Goal: Task Accomplishment & Management: Manage account settings

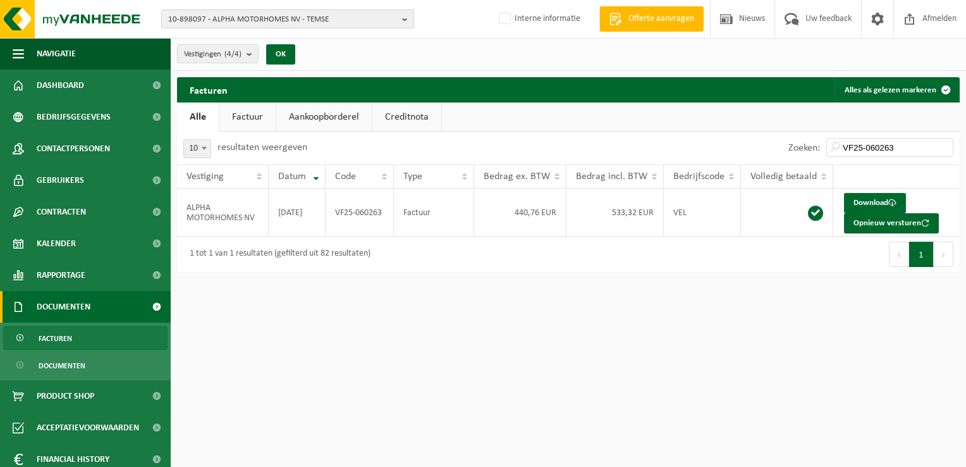
click at [210, 13] on span "10-898097 - ALPHA MOTORHOMES NV - TEMSE" at bounding box center [282, 19] width 229 height 19
paste input "01-072840"
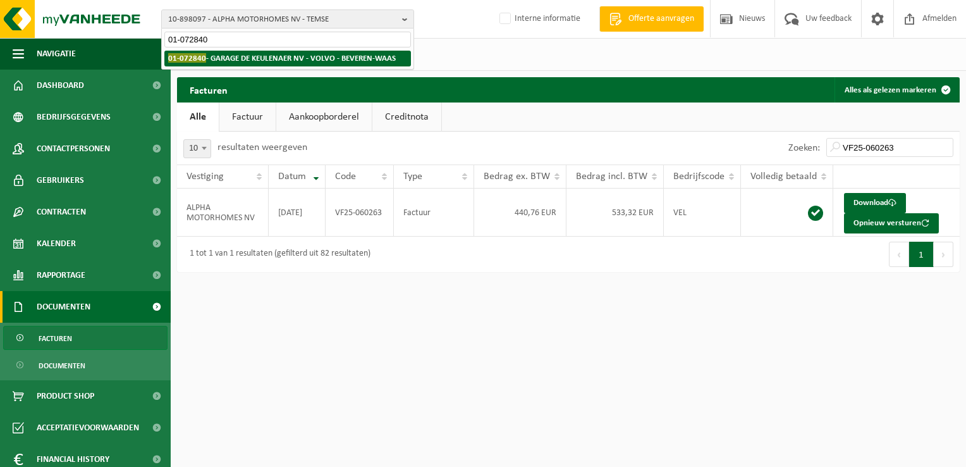
type input "01-072840"
click at [223, 56] on strong "01-072840 - GARAGE DE KEULENAER NV - VOLVO - BEVEREN-WAAS" at bounding box center [282, 57] width 228 height 9
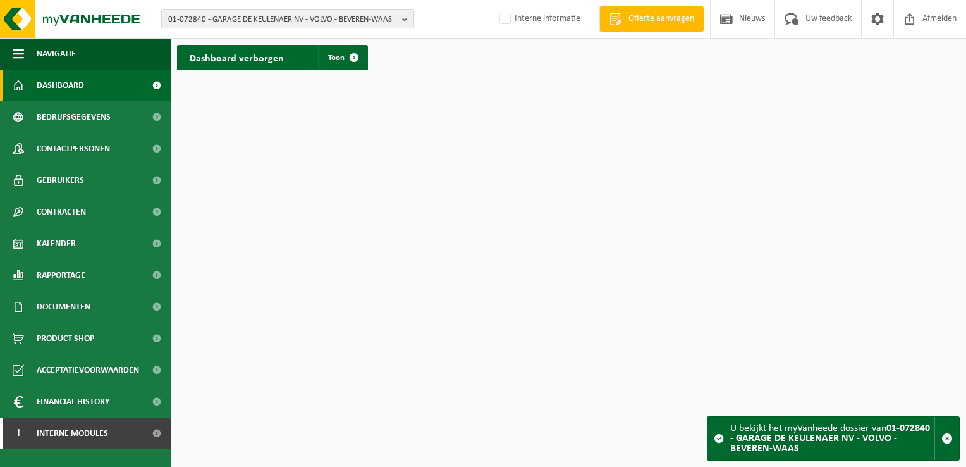
click at [228, 23] on span "01-072840 - GARAGE DE KEULENAER NV - VOLVO - BEVEREN-WAAS" at bounding box center [282, 19] width 229 height 19
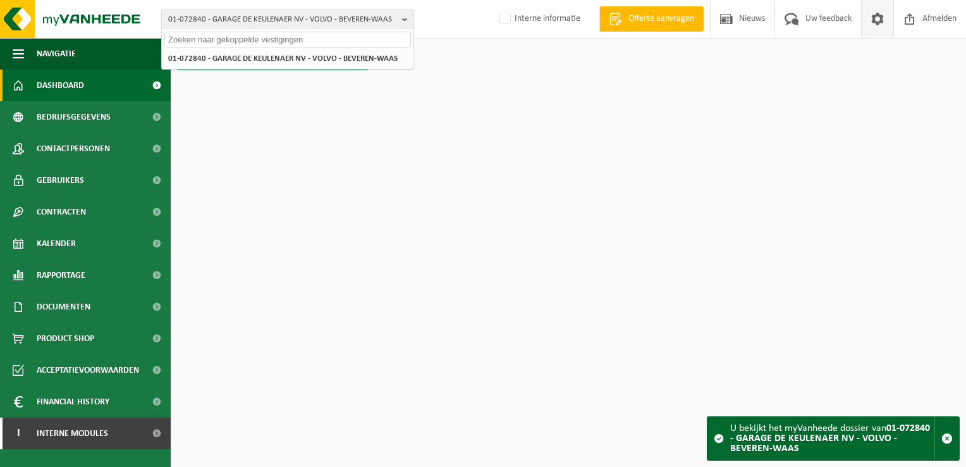
click at [883, 21] on span at bounding box center [877, 18] width 19 height 37
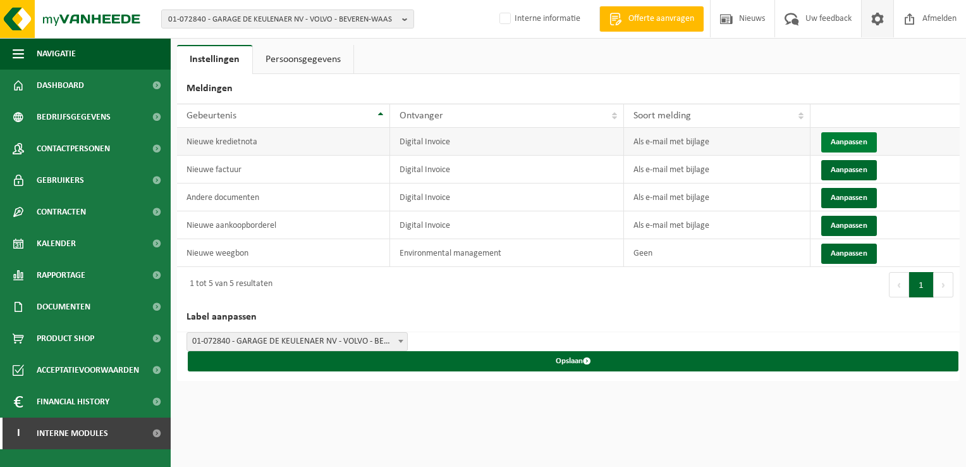
click at [867, 137] on button "Aanpassen" at bounding box center [849, 142] width 56 height 20
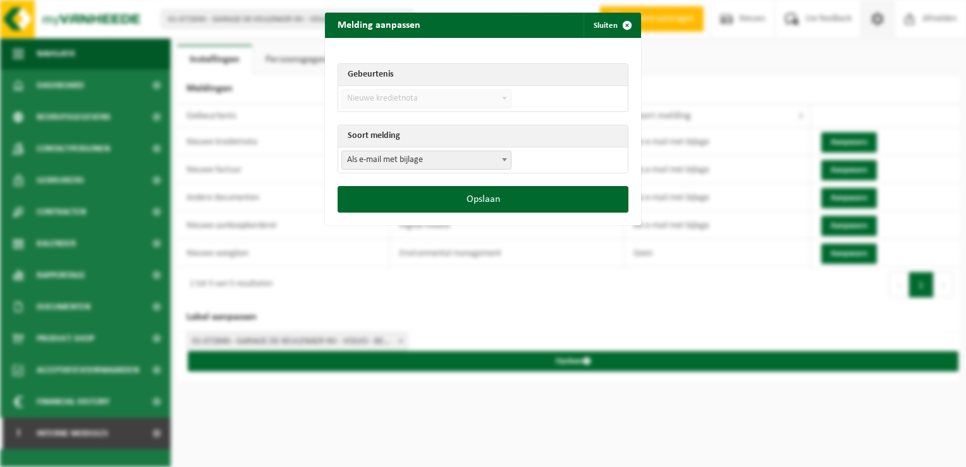
click at [355, 163] on span "Als e-mail met bijlage" at bounding box center [426, 160] width 169 height 18
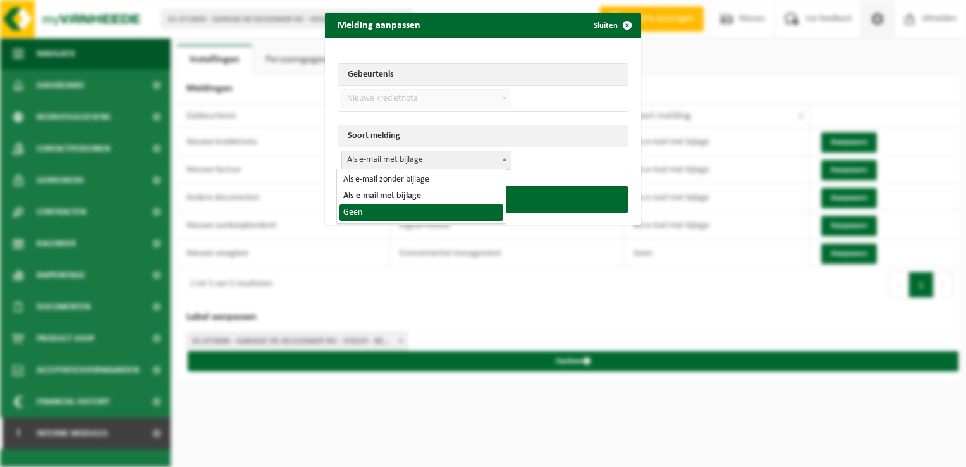
select select "1"
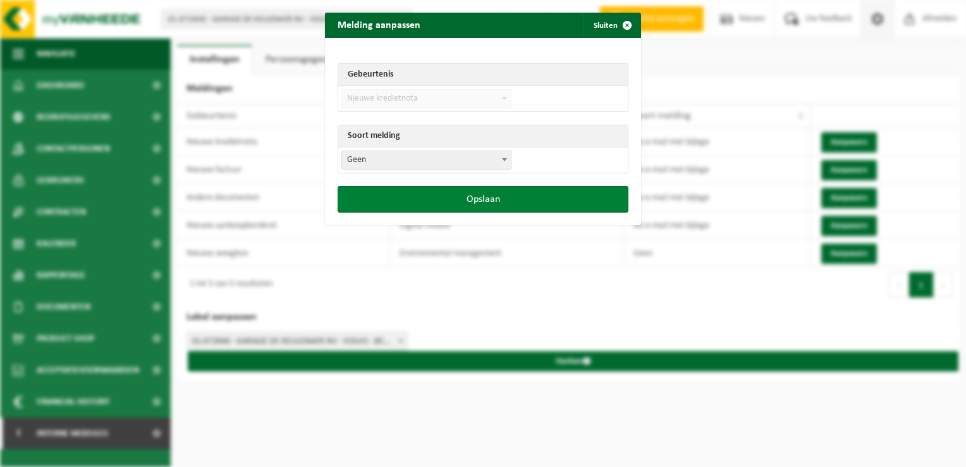
click at [472, 196] on button "Opslaan" at bounding box center [483, 199] width 291 height 27
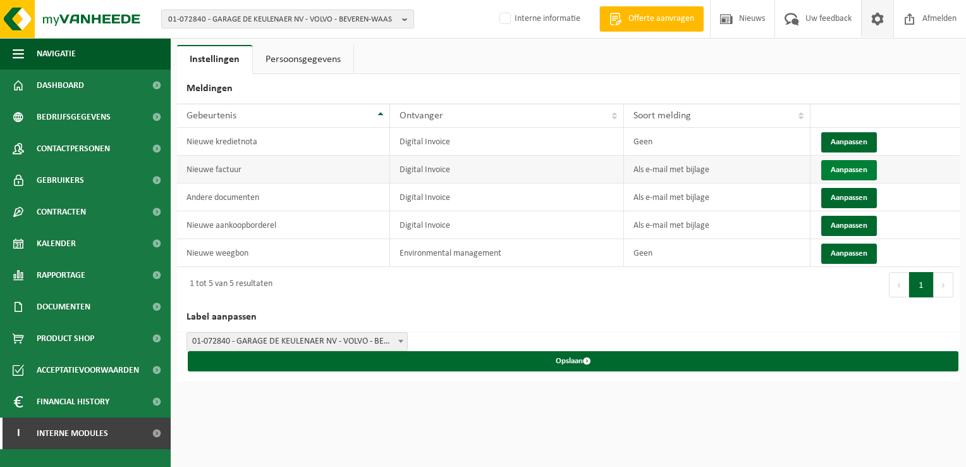
click at [848, 168] on button "Aanpassen" at bounding box center [849, 170] width 56 height 20
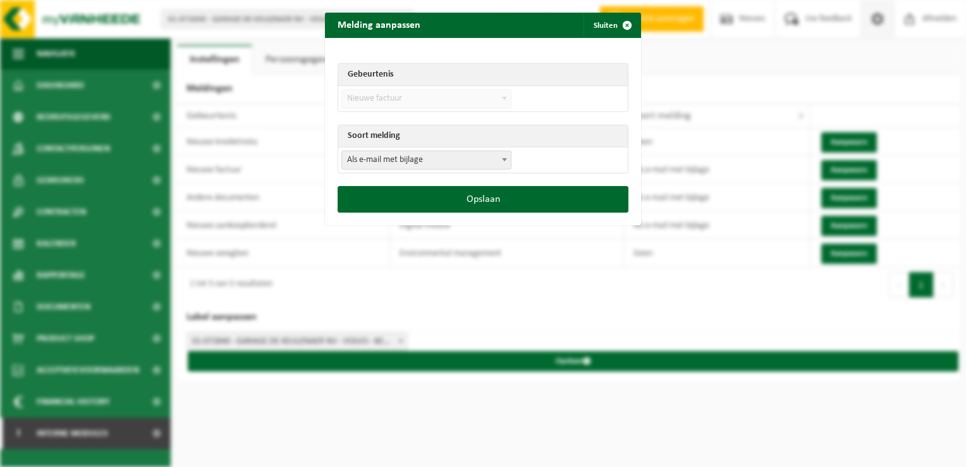
click at [372, 168] on span "Als e-mail met bijlage" at bounding box center [426, 159] width 170 height 19
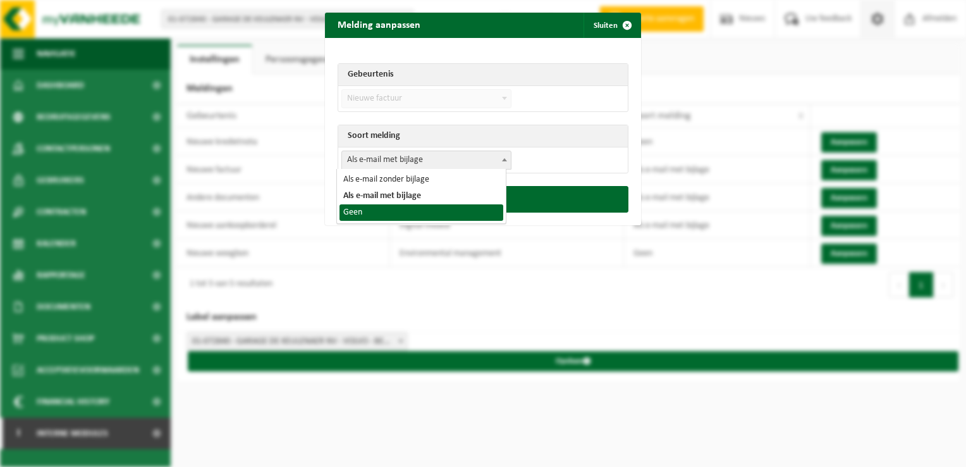
select select "1"
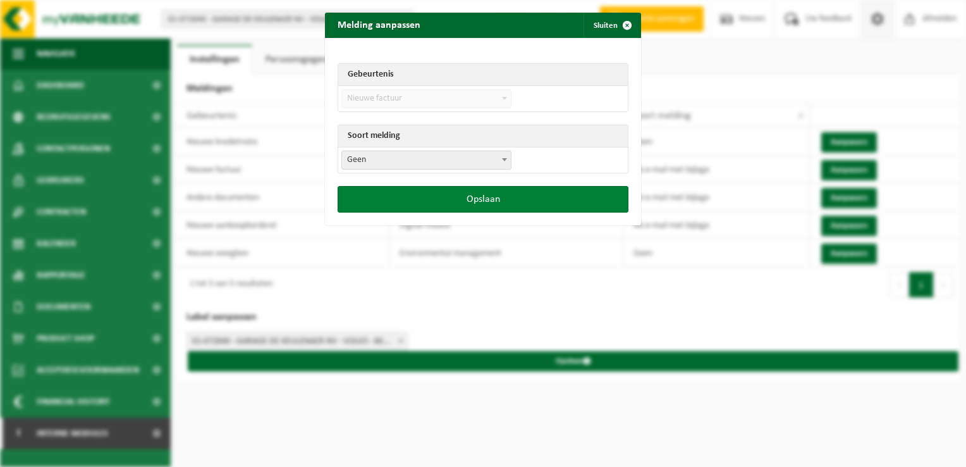
click at [498, 205] on button "Opslaan" at bounding box center [483, 199] width 291 height 27
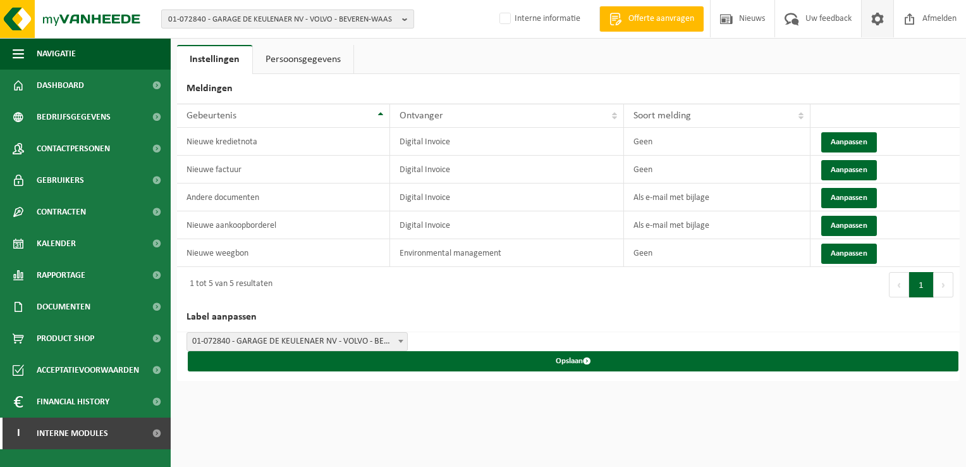
click at [250, 20] on span "01-072840 - GARAGE DE KEULENAER NV - VOLVO - BEVEREN-WAAS" at bounding box center [282, 19] width 229 height 19
paste input "10-824971"
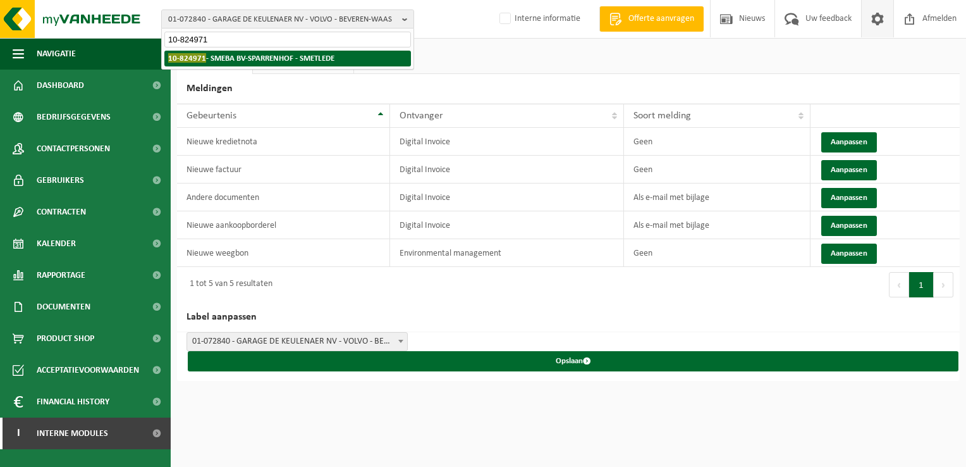
type input "10-824971"
click at [238, 57] on strong "10-824971 - SMEBA BV-SPARRENHOF - SMETLEDE" at bounding box center [251, 57] width 166 height 9
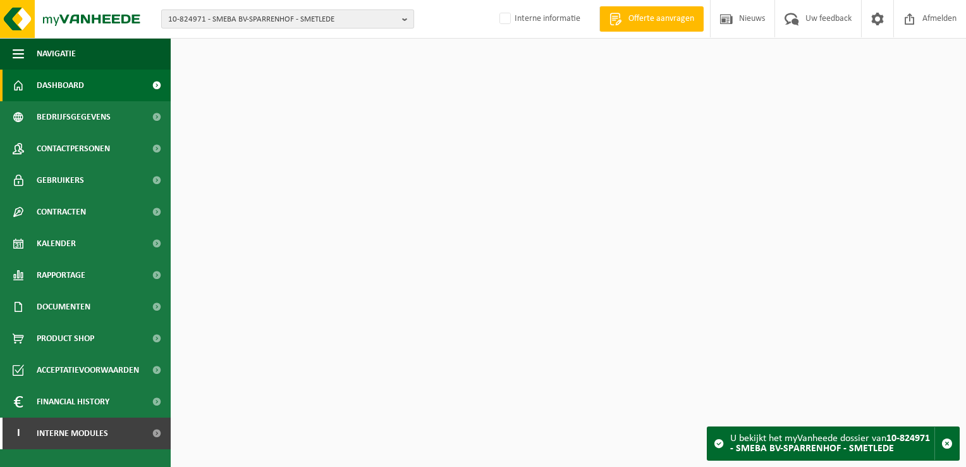
click at [291, 21] on span "10-824971 - SMEBA BV-SPARRENHOF - SMETLEDE" at bounding box center [282, 19] width 229 height 19
click at [876, 21] on span at bounding box center [877, 18] width 19 height 37
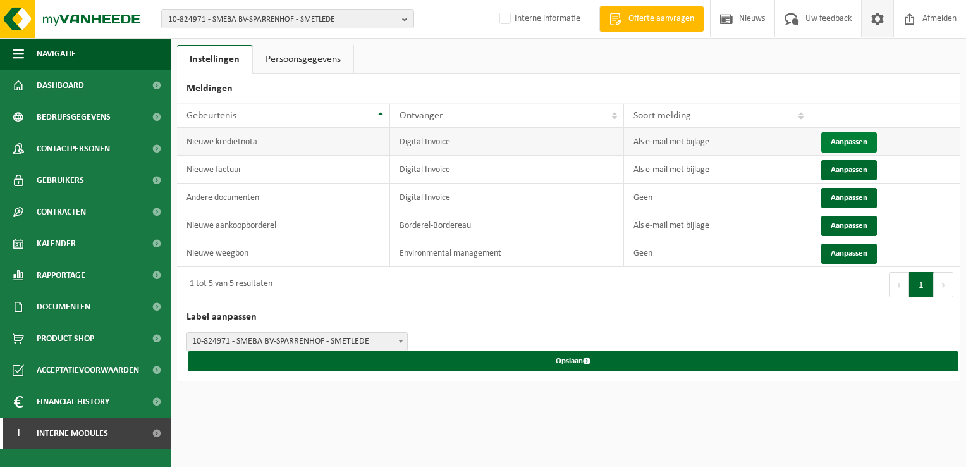
click at [862, 140] on button "Aanpassen" at bounding box center [849, 142] width 56 height 20
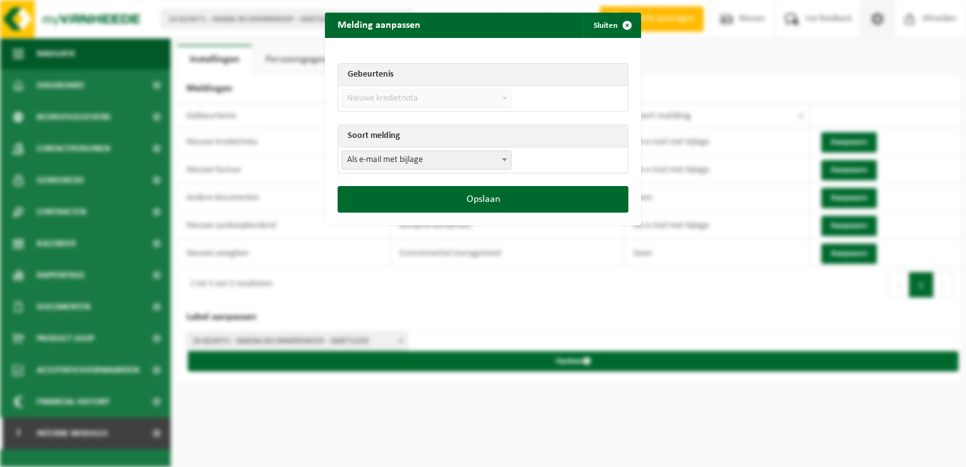
click at [422, 161] on span "Als e-mail met bijlage" at bounding box center [426, 160] width 169 height 18
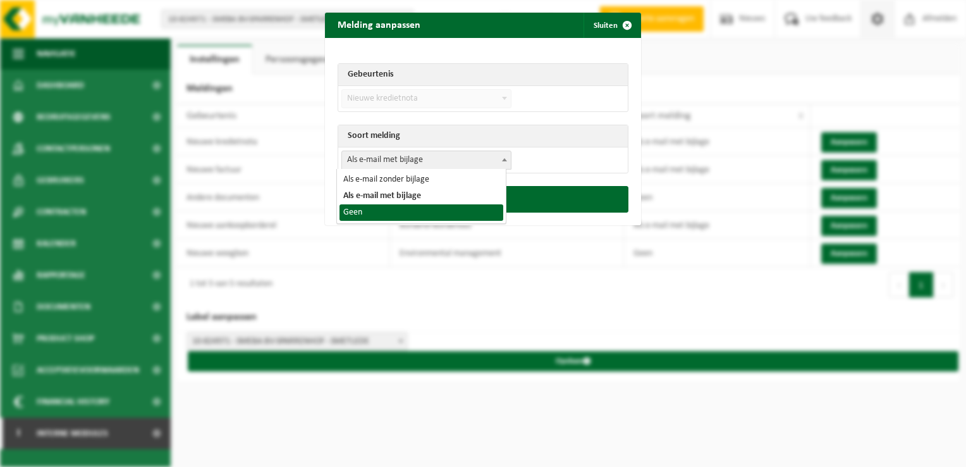
select select "1"
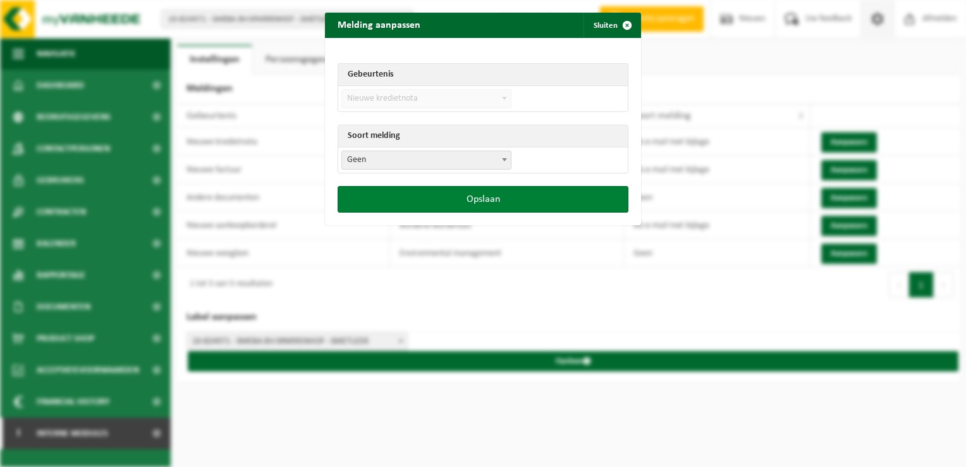
click at [486, 194] on button "Opslaan" at bounding box center [483, 199] width 291 height 27
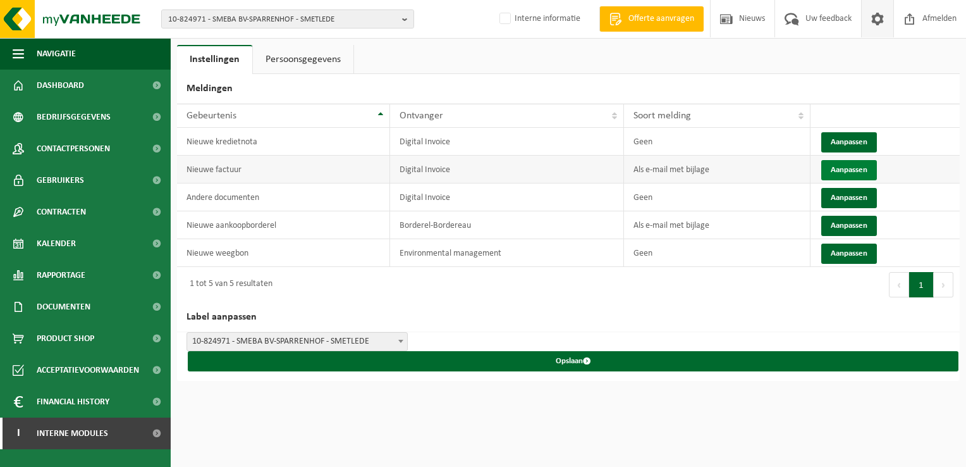
click at [868, 161] on button "Aanpassen" at bounding box center [849, 170] width 56 height 20
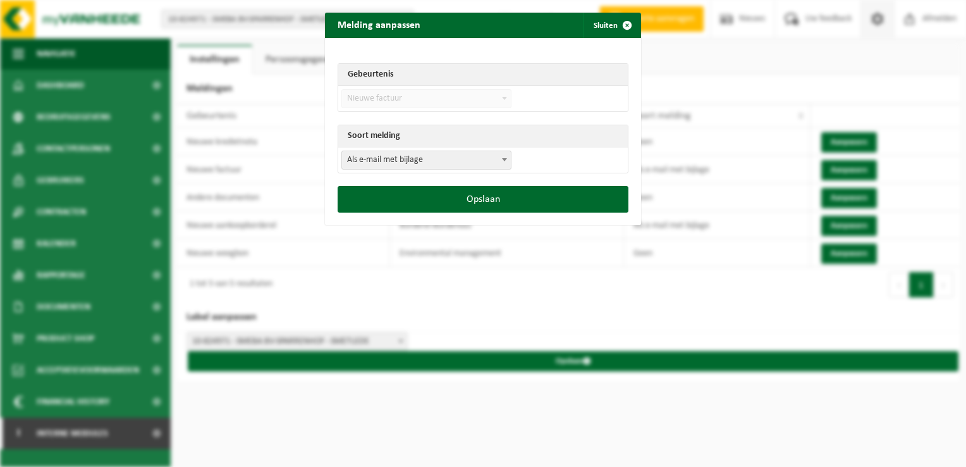
click at [375, 157] on span "Als e-mail met bijlage" at bounding box center [426, 160] width 169 height 18
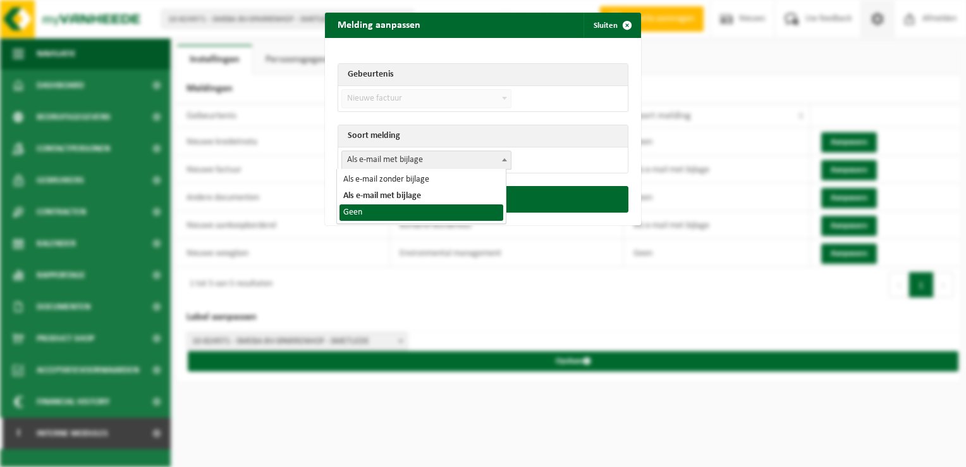
select select "1"
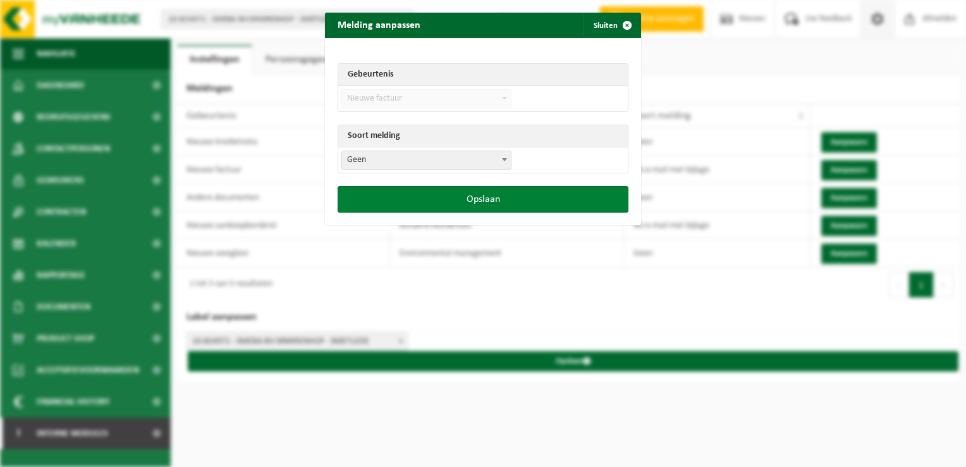
click at [513, 207] on button "Opslaan" at bounding box center [483, 199] width 291 height 27
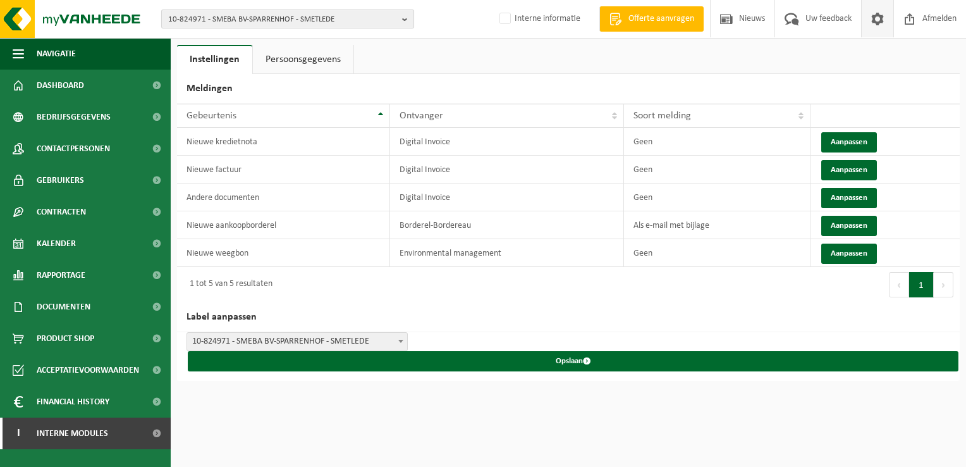
click at [205, 15] on span "10-824971 - SMEBA BV-SPARRENHOF - SMETLEDE" at bounding box center [282, 19] width 229 height 19
paste input "10-915919"
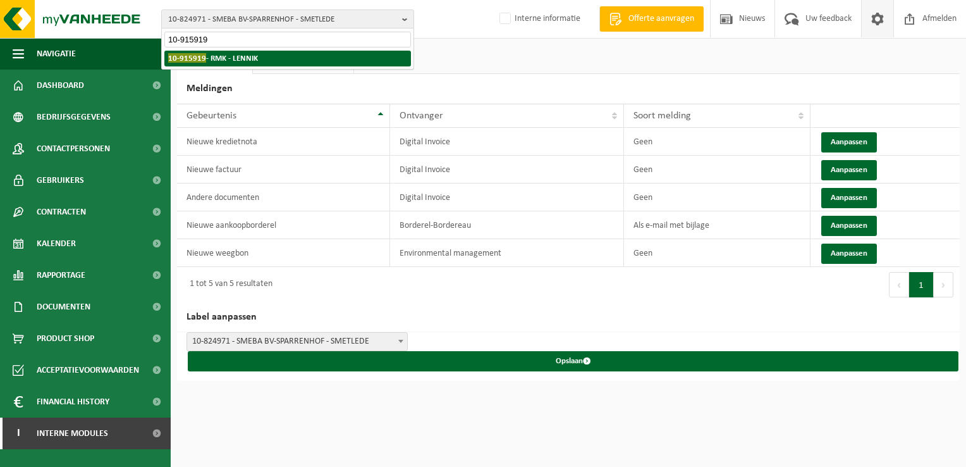
type input "10-915919"
click at [242, 61] on strong "10-915919 - RMK - LENNIK" at bounding box center [213, 57] width 90 height 9
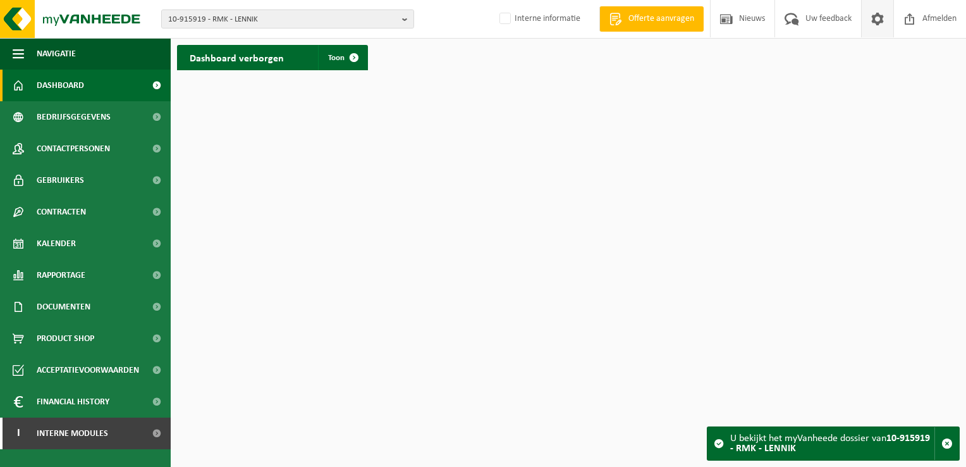
click at [869, 21] on span at bounding box center [877, 18] width 19 height 37
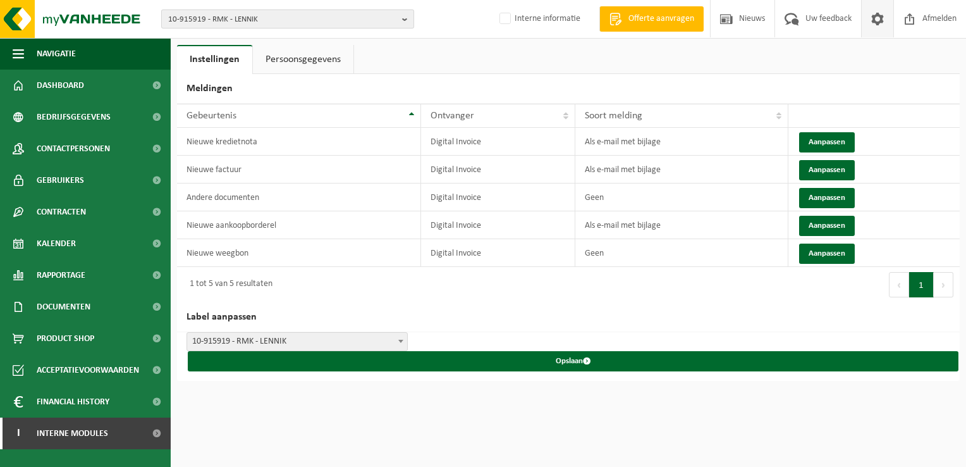
click at [244, 14] on span "10-915919 - RMK - LENNIK" at bounding box center [282, 19] width 229 height 19
paste input "10-915919"
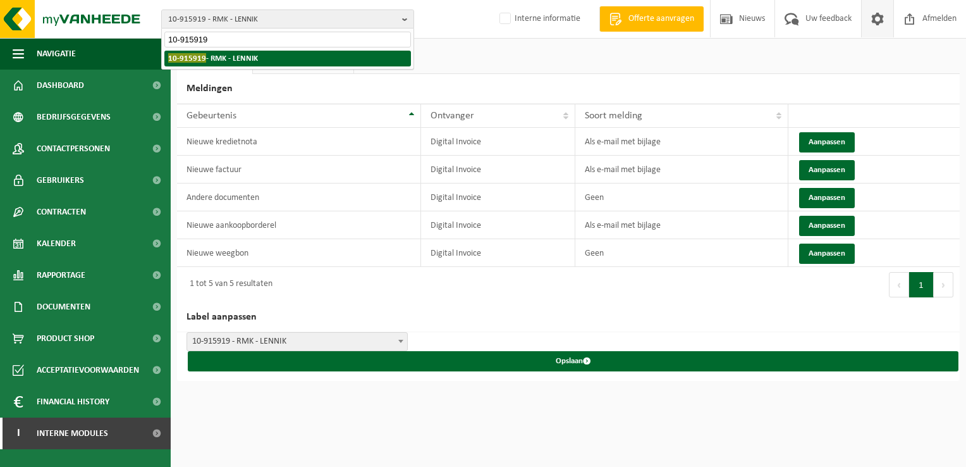
type input "10-915919"
click at [268, 57] on li "10-915919 - RMK - LENNIK" at bounding box center [287, 59] width 247 height 16
click at [281, 58] on li "10-915919 - RMK - LENNIK" at bounding box center [287, 59] width 247 height 16
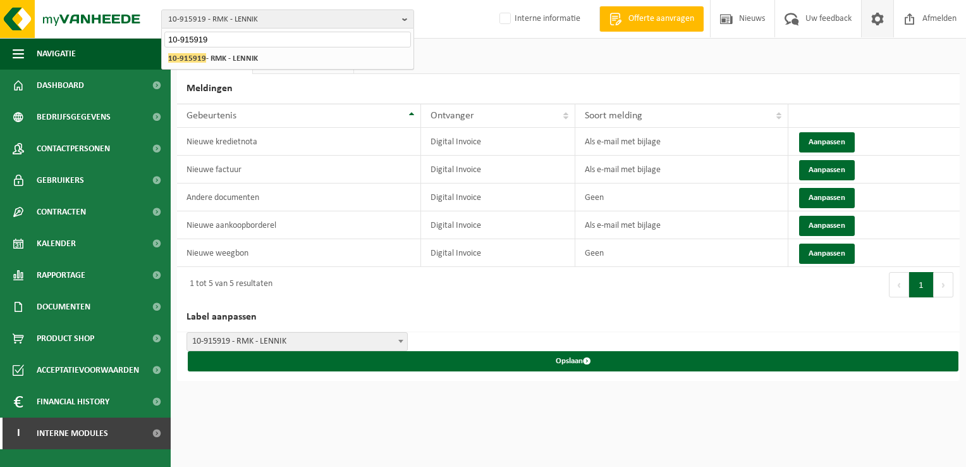
click at [872, 14] on span at bounding box center [877, 18] width 19 height 37
click at [840, 140] on button "Aanpassen" at bounding box center [827, 142] width 56 height 20
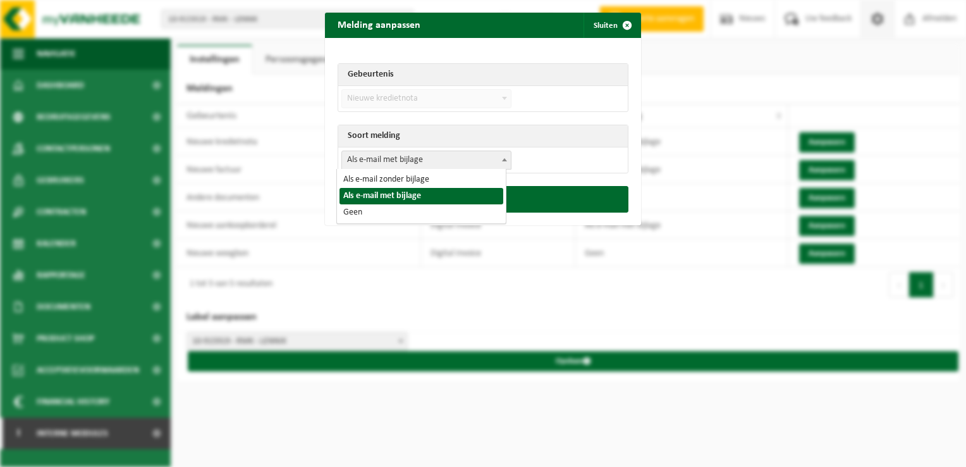
click at [391, 161] on span "Als e-mail met bijlage" at bounding box center [426, 160] width 169 height 18
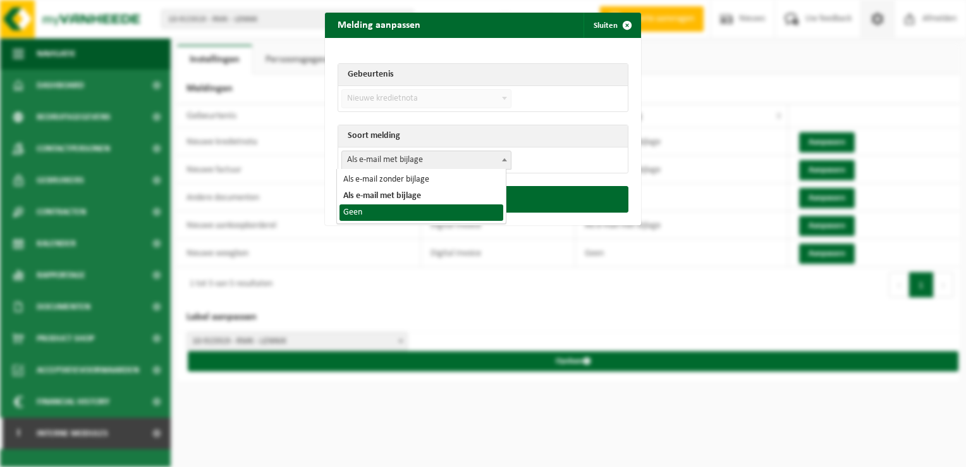
select select "1"
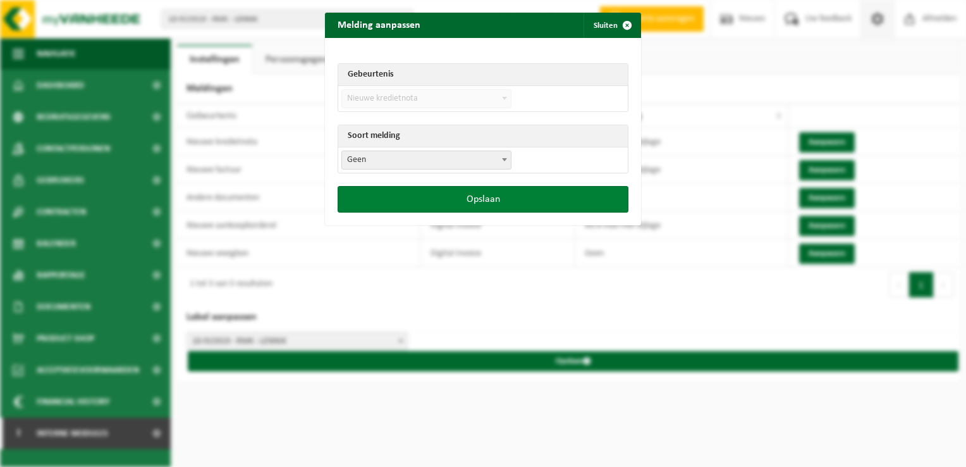
click at [427, 196] on button "Opslaan" at bounding box center [483, 199] width 291 height 27
click at [464, 200] on button "Opslaan" at bounding box center [483, 199] width 291 height 27
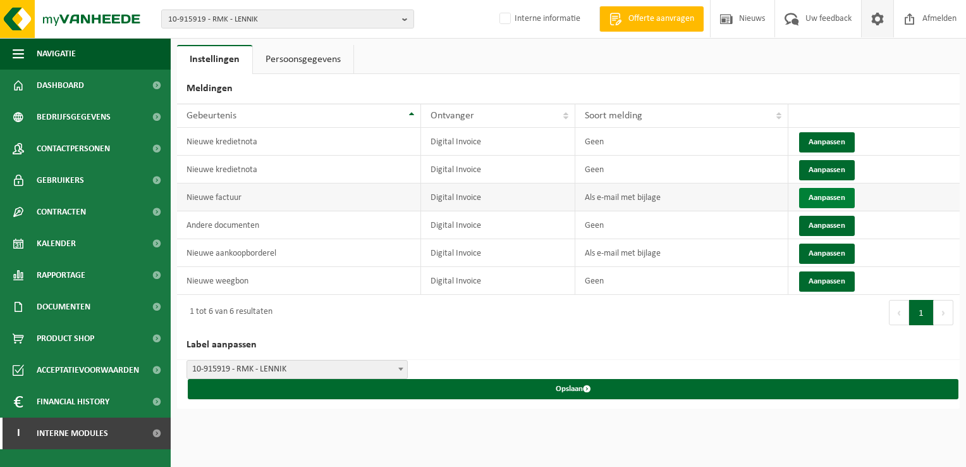
click at [831, 192] on button "Aanpassen" at bounding box center [827, 198] width 56 height 20
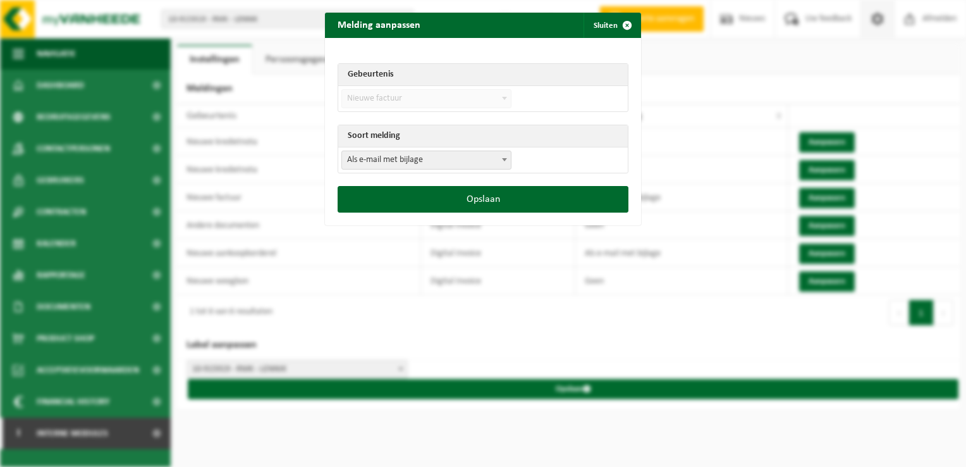
click at [388, 159] on span "Als e-mail met bijlage" at bounding box center [426, 160] width 169 height 18
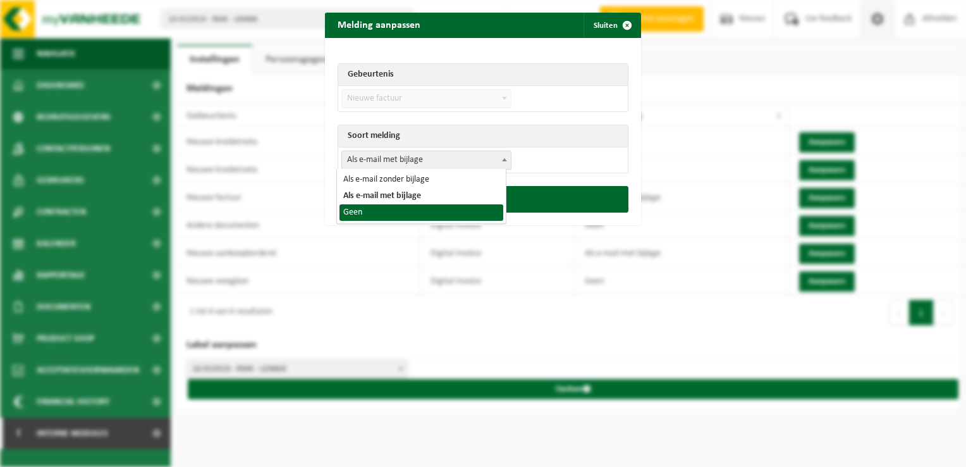
select select "1"
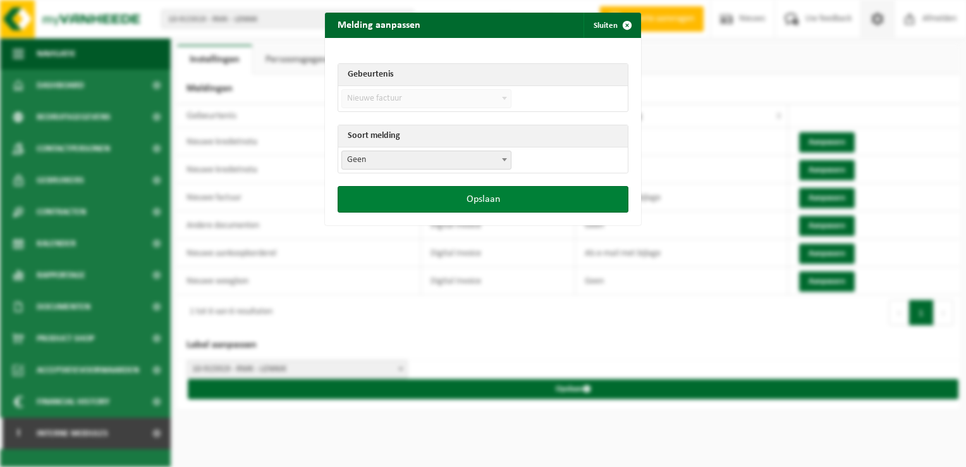
click at [482, 198] on button "Opslaan" at bounding box center [483, 199] width 291 height 27
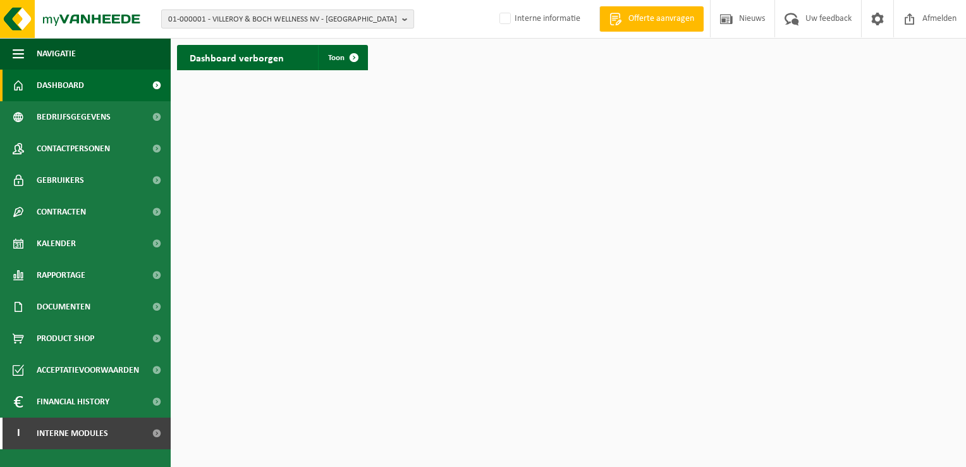
click at [191, 18] on span "01-000001 - VILLEROY & BOCH WELLNESS NV - [GEOGRAPHIC_DATA]" at bounding box center [282, 19] width 229 height 19
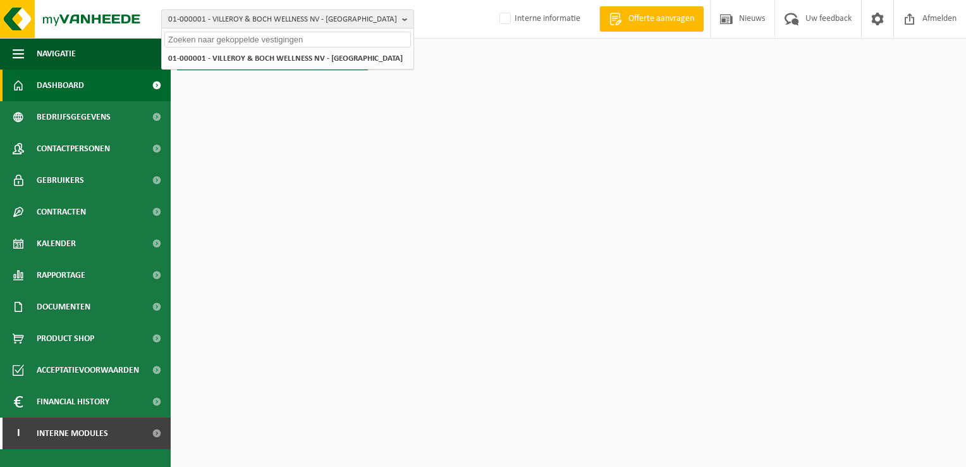
paste input "10-915919"
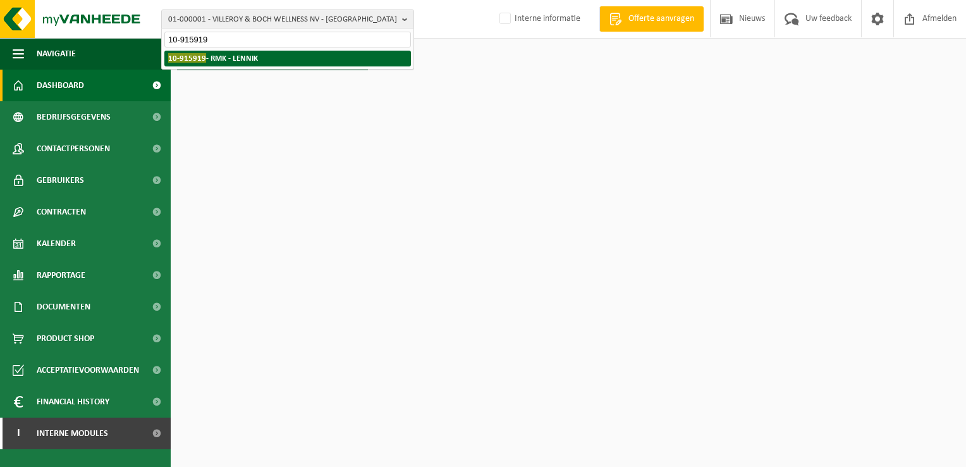
type input "10-915919"
drag, startPoint x: 217, startPoint y: 59, endPoint x: 211, endPoint y: 56, distance: 7.9
click at [211, 56] on strong "10-915919 - RMK - LENNIK" at bounding box center [213, 57] width 90 height 9
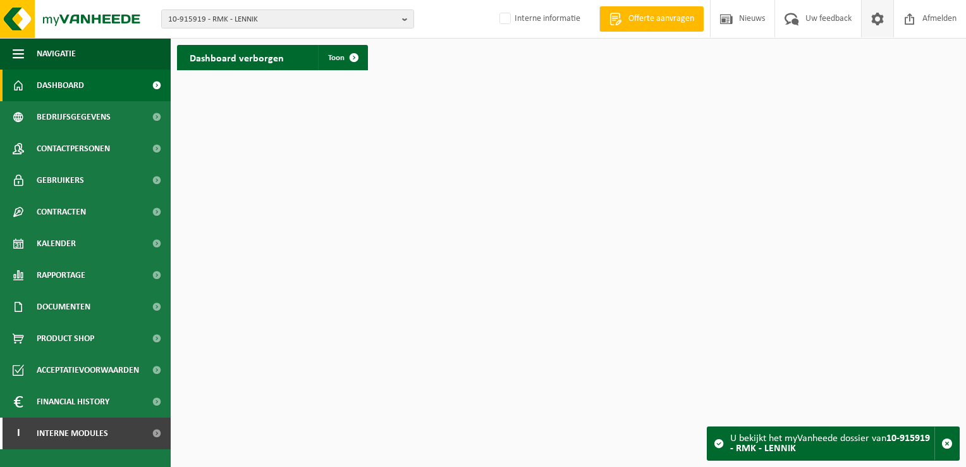
click at [870, 28] on span at bounding box center [877, 18] width 19 height 37
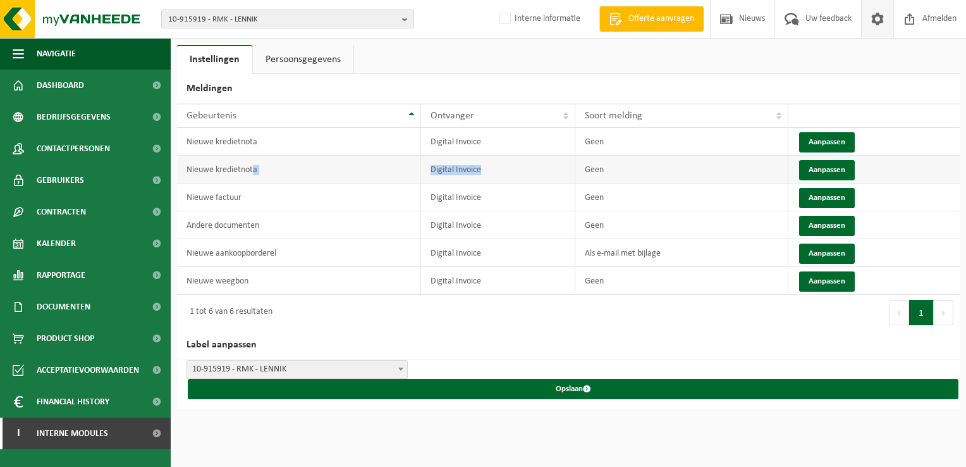
drag, startPoint x: 254, startPoint y: 166, endPoint x: 501, endPoint y: 170, distance: 247.2
click at [501, 170] on tr "Nieuwe kredietnota Digital Invoice Geen Aanpassen" at bounding box center [568, 170] width 783 height 28
drag, startPoint x: 501, startPoint y: 170, endPoint x: 668, endPoint y: 169, distance: 167.5
click at [663, 169] on td "Geen" at bounding box center [681, 170] width 213 height 28
click at [834, 138] on button "Aanpassen" at bounding box center [827, 142] width 56 height 20
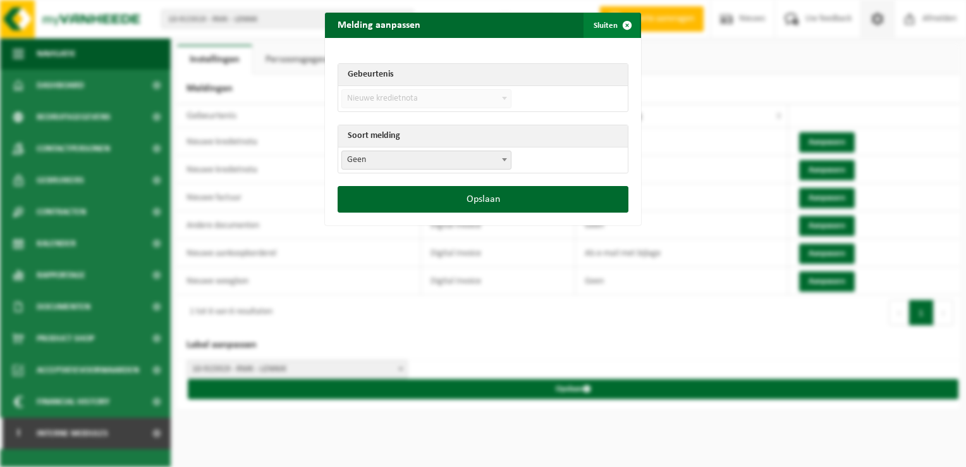
click at [622, 29] on span "submit" at bounding box center [626, 25] width 25 height 25
click at [622, 29] on div "Melding aanpassen Sluiten Gebeurtenis Nieuwe factuur Nieuwe kredietnota Andere …" at bounding box center [483, 233] width 966 height 467
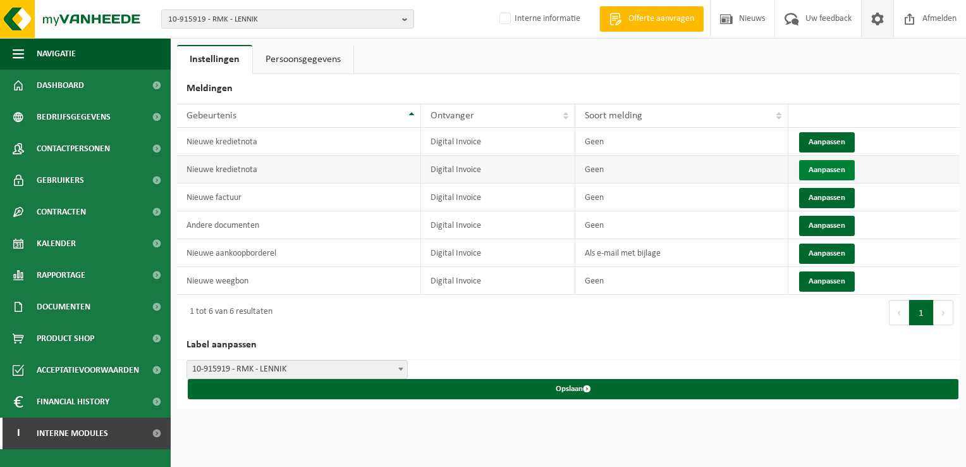
click at [831, 173] on button "Aanpassen" at bounding box center [827, 170] width 56 height 20
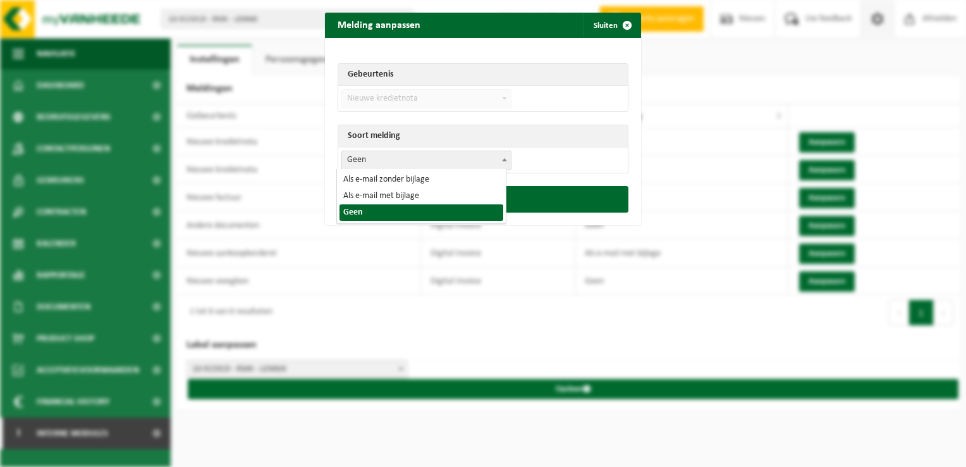
click at [465, 158] on span "Geen" at bounding box center [426, 160] width 169 height 18
click at [534, 157] on td "Als e-mail zonder bijlage Als e-mail met bijlage Geen Geen" at bounding box center [483, 159] width 290 height 25
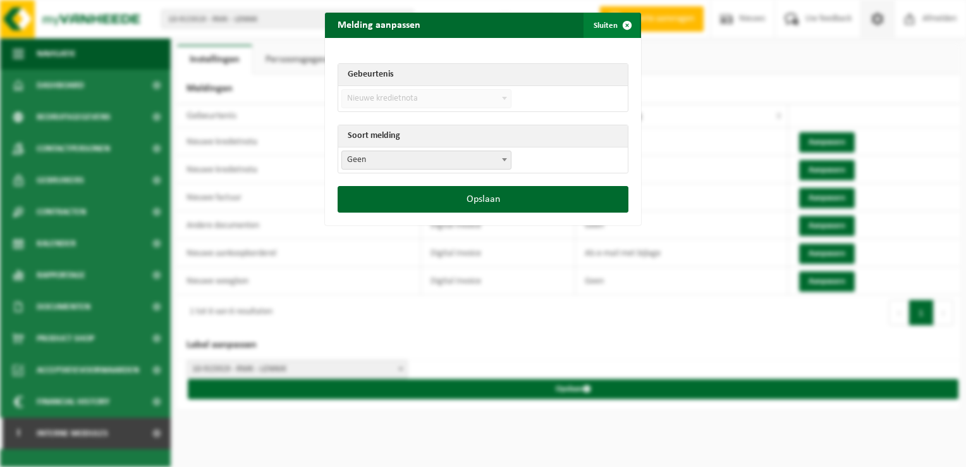
click at [627, 21] on span "submit" at bounding box center [626, 25] width 25 height 25
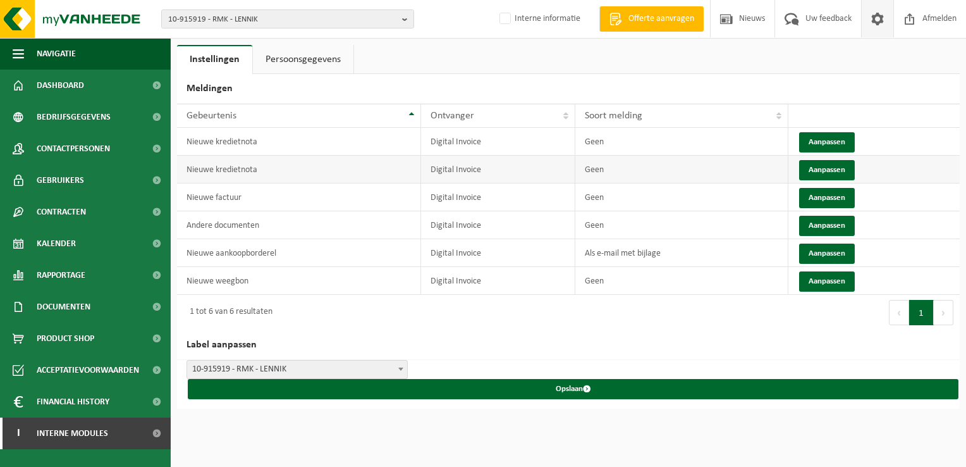
drag, startPoint x: 834, startPoint y: 170, endPoint x: 552, endPoint y: 170, distance: 282.0
click at [552, 170] on tr "Nieuwe kredietnota Digital Invoice Geen Aanpassen" at bounding box center [568, 170] width 783 height 28
click at [293, 57] on link "Persoonsgegevens" at bounding box center [303, 59] width 101 height 29
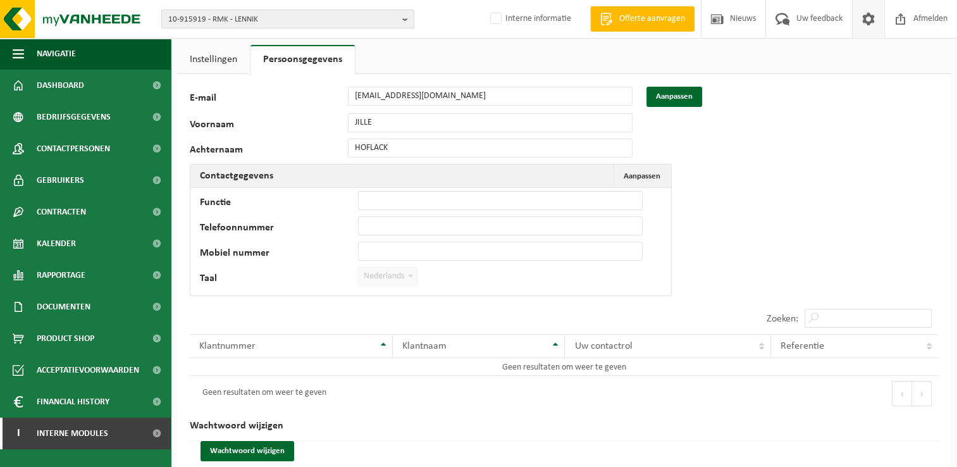
drag, startPoint x: 214, startPoint y: 62, endPoint x: 275, endPoint y: 63, distance: 61.3
click at [213, 62] on link "Instellingen" at bounding box center [213, 59] width 73 height 29
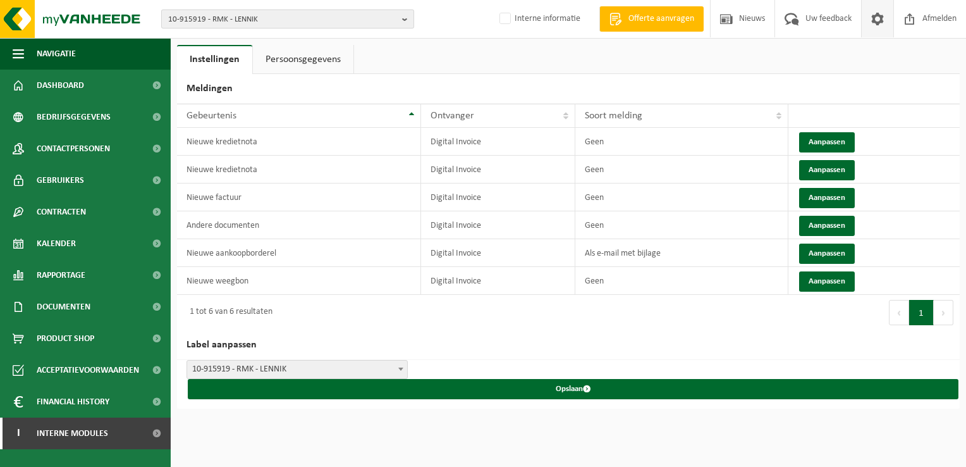
click at [197, 17] on span "10-915919 - RMK - LENNIK" at bounding box center [282, 19] width 229 height 19
paste input "10-943013"
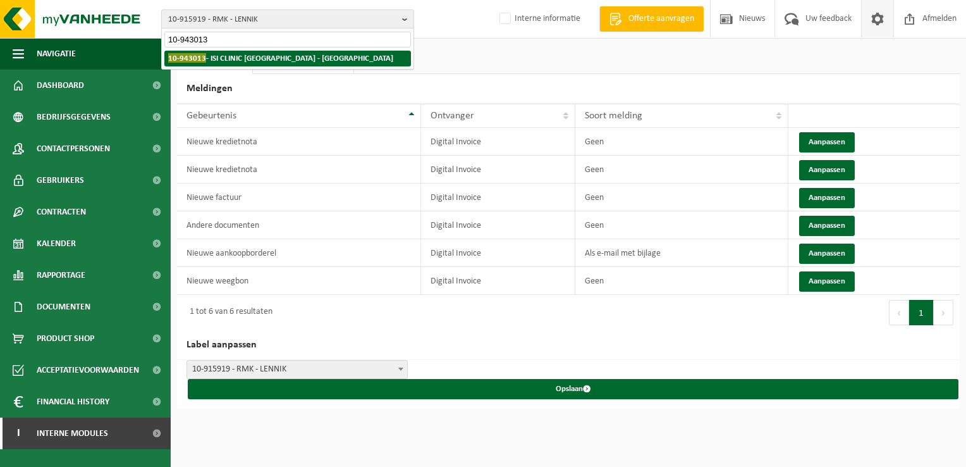
type input "10-943013"
click at [221, 59] on strong "10-943013 - ISI CLINIC BRUSSEL - ANDERLECHT" at bounding box center [280, 57] width 225 height 9
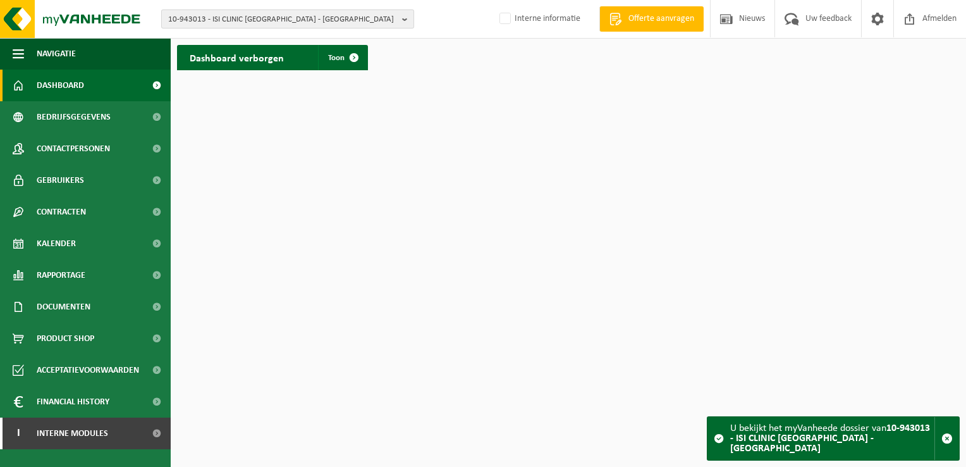
click at [295, 24] on span "10-943013 - ISI CLINIC [GEOGRAPHIC_DATA] - [GEOGRAPHIC_DATA]" at bounding box center [282, 19] width 229 height 19
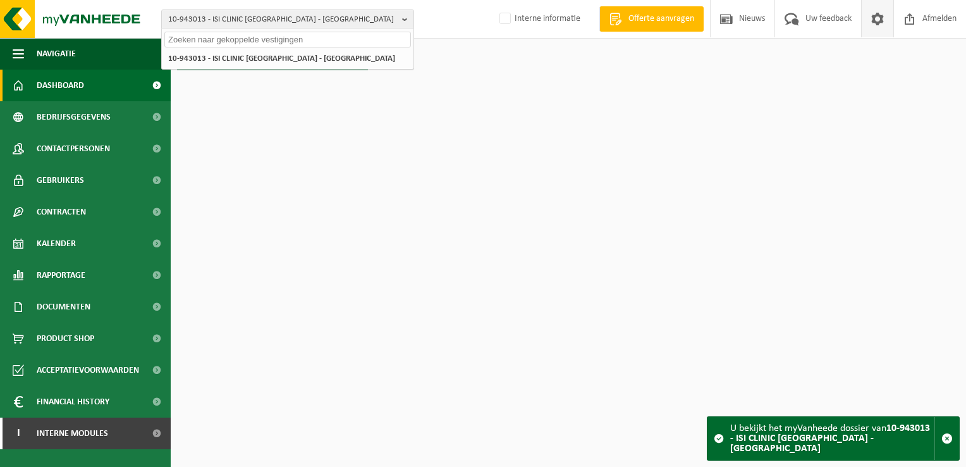
click at [883, 19] on span at bounding box center [877, 18] width 19 height 37
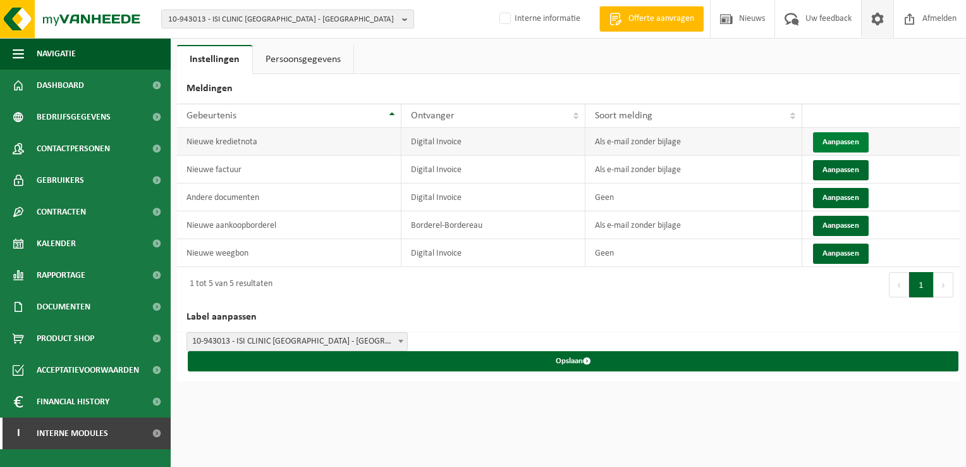
click at [840, 140] on button "Aanpassen" at bounding box center [841, 142] width 56 height 20
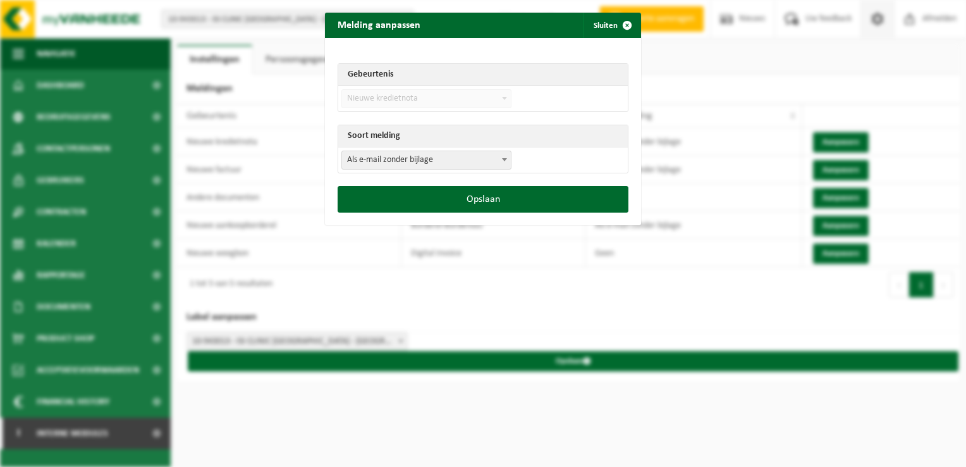
click at [371, 156] on span "Als e-mail zonder bijlage" at bounding box center [426, 160] width 169 height 18
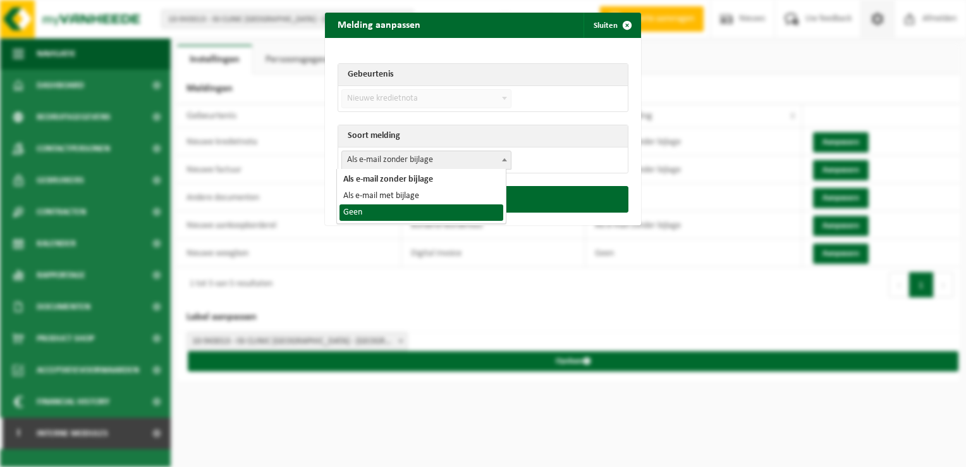
select select "1"
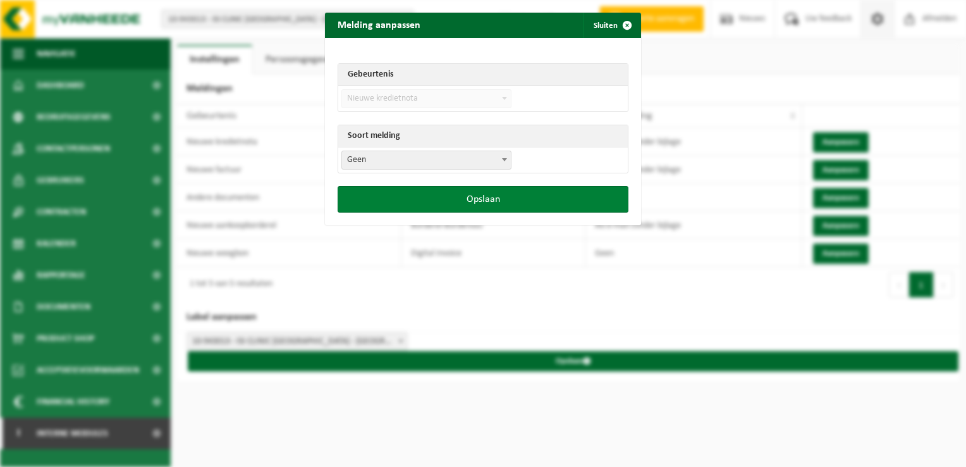
click at [430, 199] on button "Opslaan" at bounding box center [483, 199] width 291 height 27
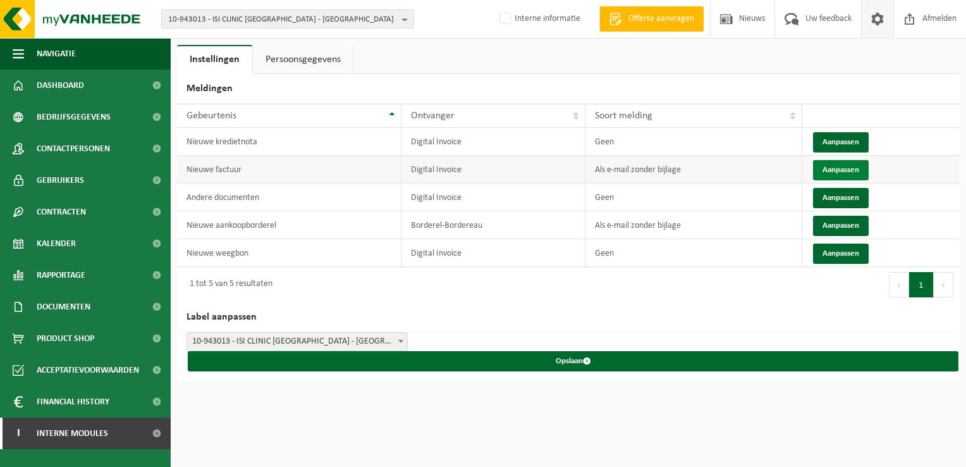
click at [829, 168] on button "Aanpassen" at bounding box center [841, 170] width 56 height 20
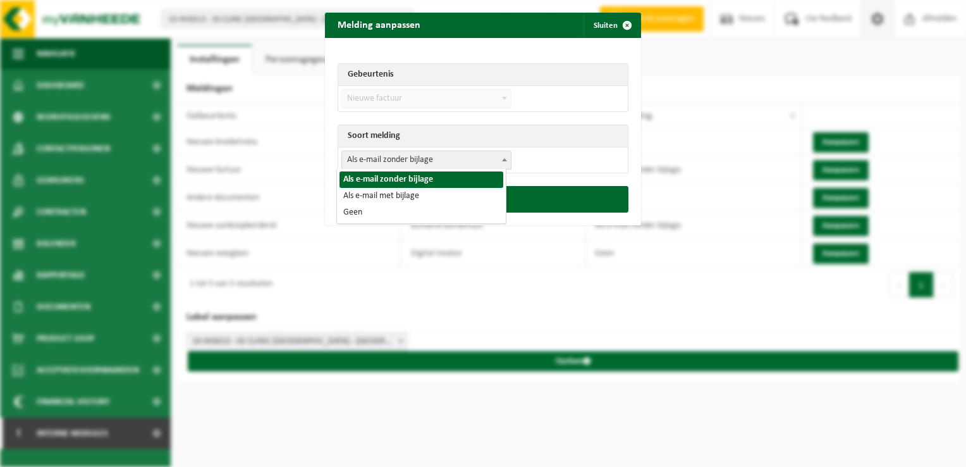
click at [351, 156] on span "Als e-mail zonder bijlage" at bounding box center [426, 160] width 169 height 18
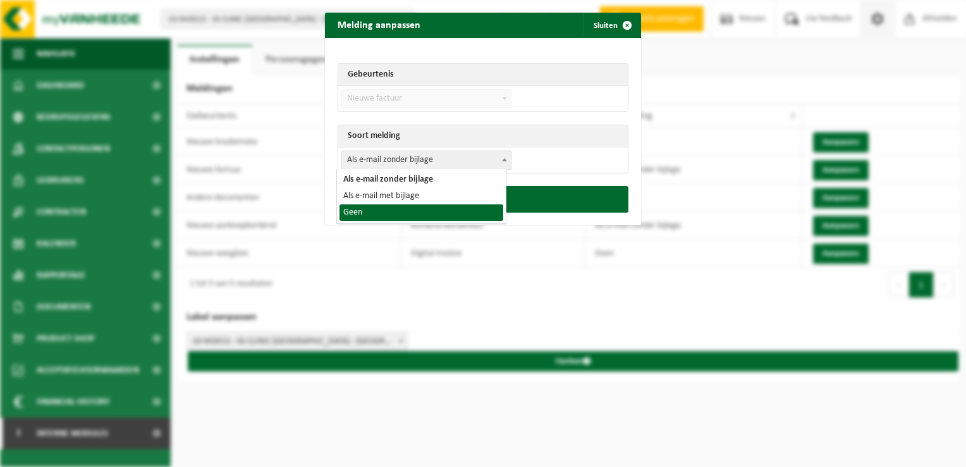
select select "1"
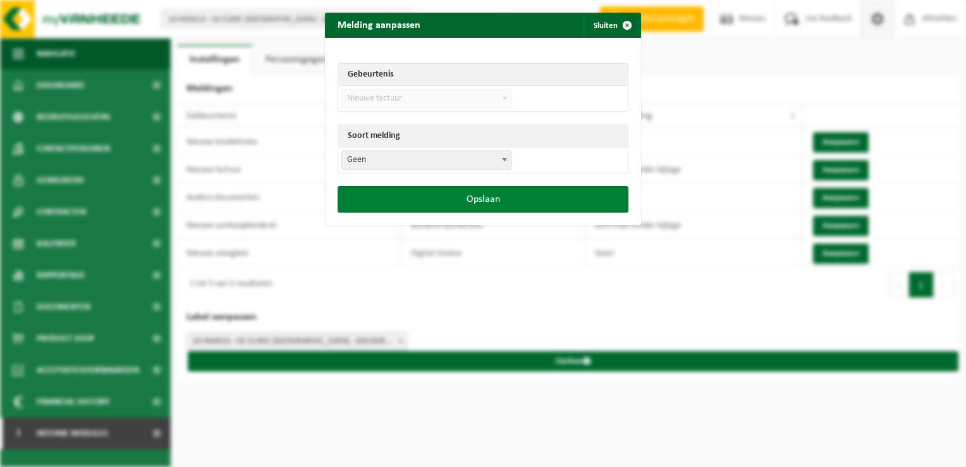
click at [443, 191] on button "Opslaan" at bounding box center [483, 199] width 291 height 27
